Goal: Information Seeking & Learning: Learn about a topic

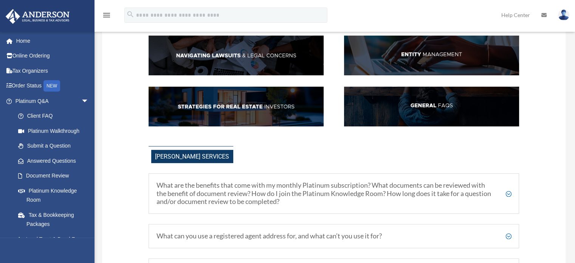
scroll to position [127, 0]
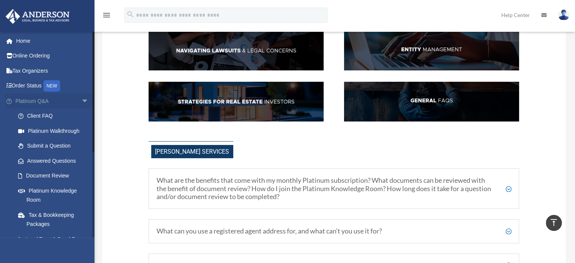
click at [41, 103] on link "Platinum Q&A arrow_drop_down" at bounding box center [52, 100] width 95 height 15
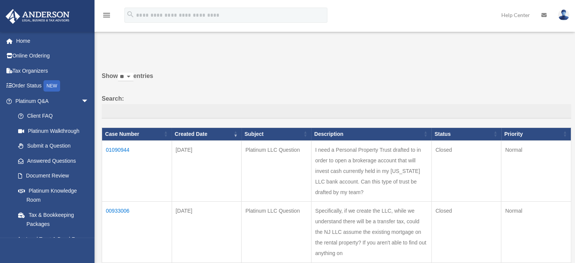
click at [115, 149] on td "01090944" at bounding box center [137, 170] width 70 height 61
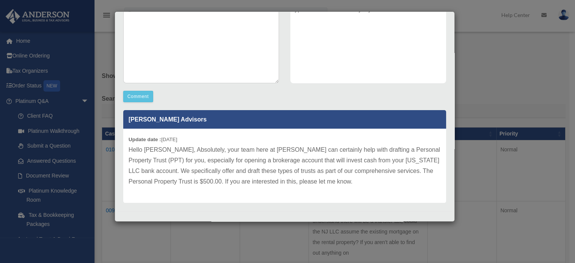
scroll to position [155, 0]
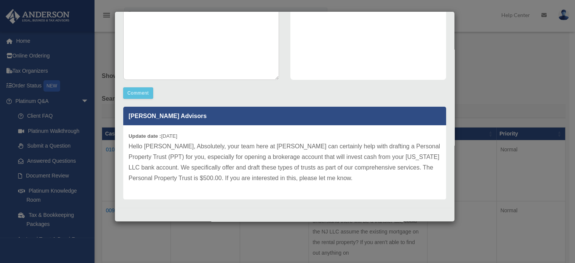
click at [79, 101] on div "Case Detail × Platinum LLC Question Case Number 01090944 Created Date [DATE] St…" at bounding box center [287, 131] width 575 height 263
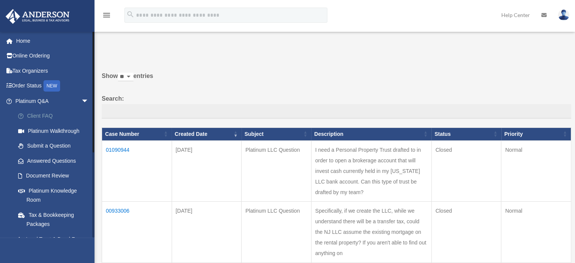
click at [33, 113] on link "Client FAQ" at bounding box center [56, 115] width 90 height 15
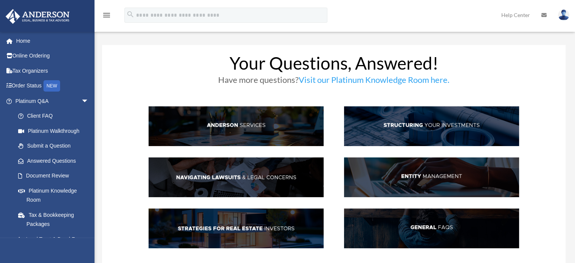
click at [400, 125] on img at bounding box center [431, 126] width 175 height 40
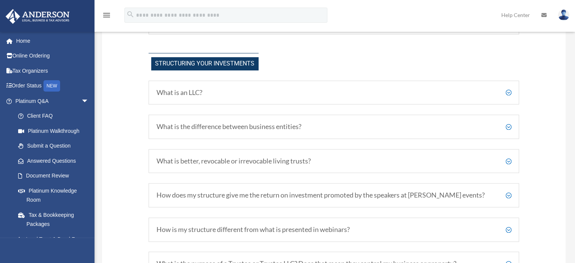
scroll to position [376, 0]
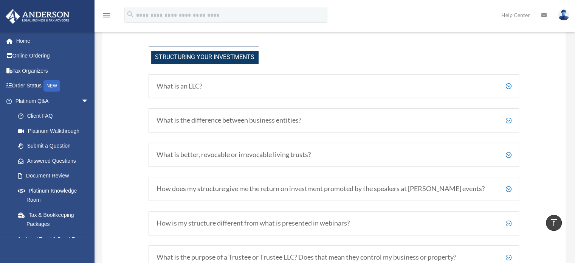
click at [326, 157] on div "What is better, revocable or irrevocable living trusts? Revocable trusts allow …" at bounding box center [334, 154] width 371 height 24
click at [303, 152] on h5 "What is better, revocable or irrevocable living trusts?" at bounding box center [333, 154] width 355 height 8
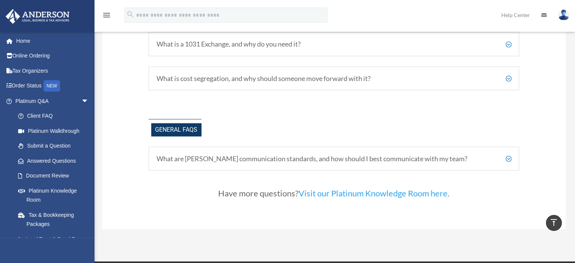
scroll to position [1617, 0]
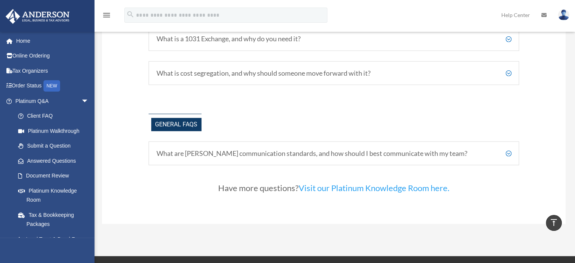
click at [439, 154] on h5 "What are Anderson's communication standards, and how should I best communicate …" at bounding box center [333, 153] width 355 height 8
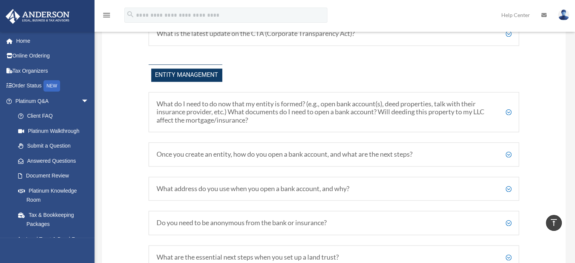
scroll to position [902, 0]
click at [450, 124] on h5 "What do I need to do now that my entity is formed? (e.g., open bank account(s),…" at bounding box center [333, 111] width 355 height 25
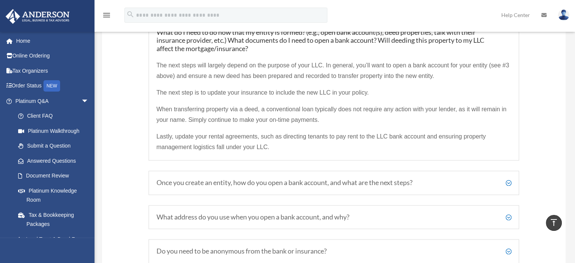
scroll to position [976, 0]
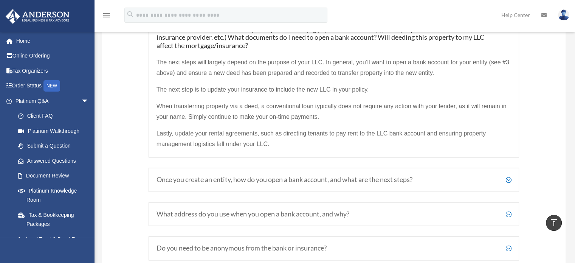
click at [449, 180] on div "Once you create an entity, how do you open a bank account, and what are the nex…" at bounding box center [334, 179] width 371 height 24
click at [417, 180] on h5 "Once you create an entity, how do you open a bank account, and what are the nex…" at bounding box center [333, 179] width 355 height 8
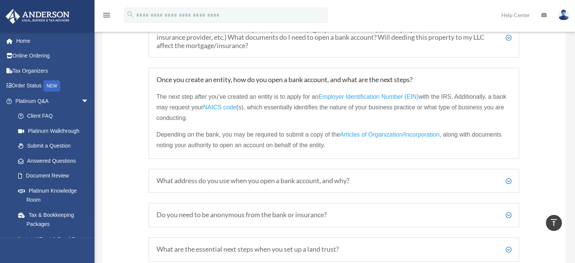
click at [367, 184] on h5 "What address do you use when you open a bank account, and why?" at bounding box center [333, 180] width 355 height 8
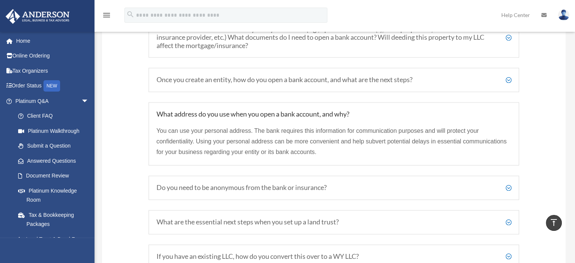
click at [349, 198] on div "Do you need to be anonymous from the bank or insurance? Not at all! Naturally, …" at bounding box center [334, 187] width 371 height 24
click at [315, 200] on div "Do you need to be anonymous from the bank or insurance? Not at all! Naturally, …" at bounding box center [334, 187] width 371 height 24
click at [297, 192] on h5 "Do you need to be anonymous from the bank or insurance?" at bounding box center [333, 187] width 355 height 8
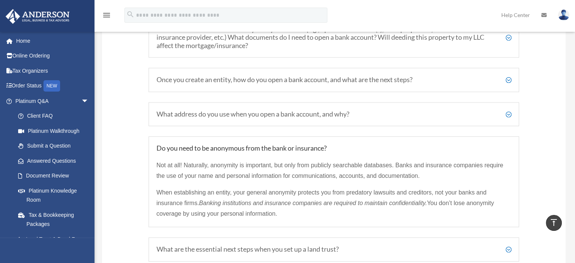
click at [323, 152] on h5 "Do you need to be anonymous from the bank or insurance?" at bounding box center [333, 148] width 355 height 8
click at [340, 168] on span "Not at all! Naturally, anonymity is important, but only from publicly searchabl…" at bounding box center [329, 170] width 347 height 17
click at [311, 198] on span "When establishing an entity, your general anonymity protects you from predatory…" at bounding box center [321, 197] width 330 height 17
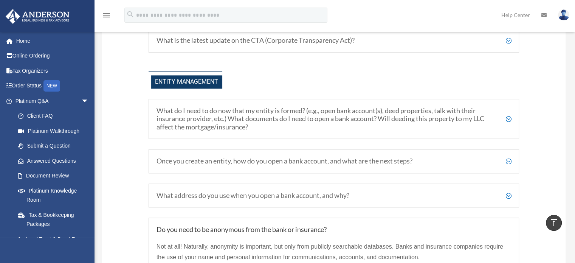
scroll to position [893, 0]
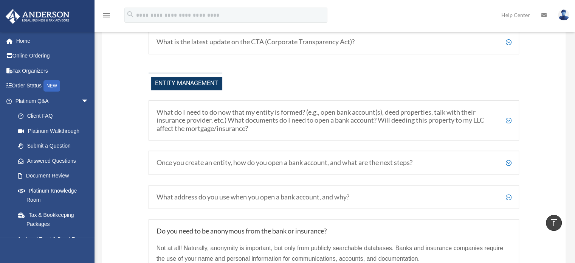
click at [365, 128] on h5 "What do I need to do now that my entity is formed? (e.g., open bank account(s),…" at bounding box center [333, 120] width 355 height 25
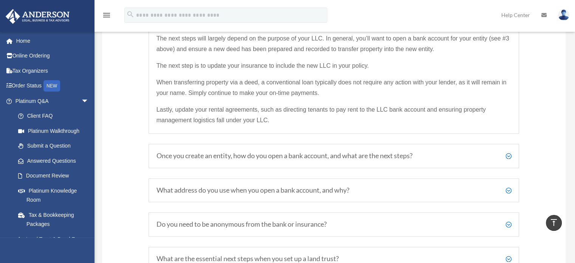
scroll to position [1004, 0]
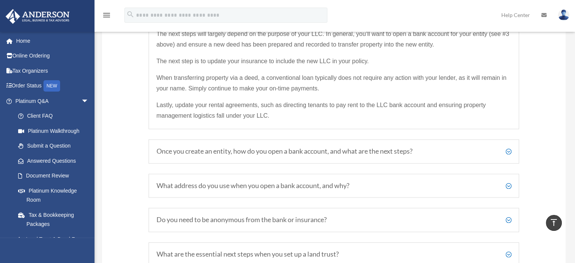
click at [374, 155] on h5 "Once you create an entity, how do you open a bank account, and what are the nex…" at bounding box center [333, 151] width 355 height 8
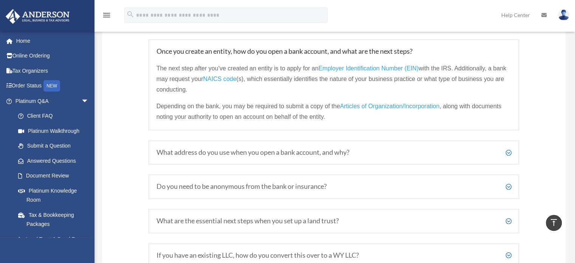
click at [390, 71] on span "Employer Identification Number (EIN)" at bounding box center [368, 68] width 100 height 6
